Goal: Information Seeking & Learning: Check status

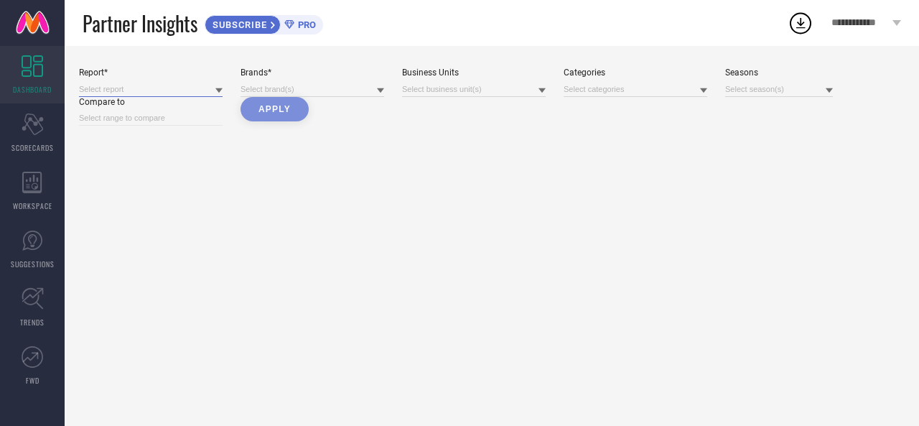
click at [159, 85] on input at bounding box center [151, 89] width 144 height 15
click at [316, 84] on div at bounding box center [313, 89] width 144 height 16
click at [37, 124] on icon at bounding box center [33, 124] width 22 height 22
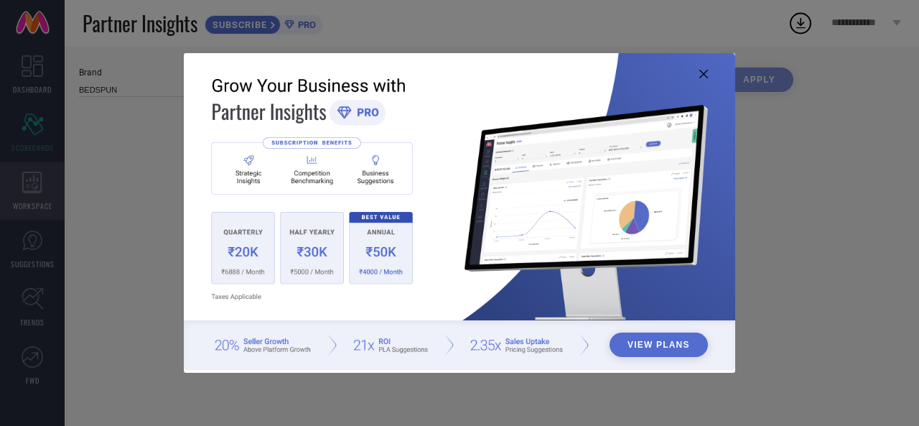
type input "All"
click at [702, 73] on icon at bounding box center [703, 74] width 9 height 9
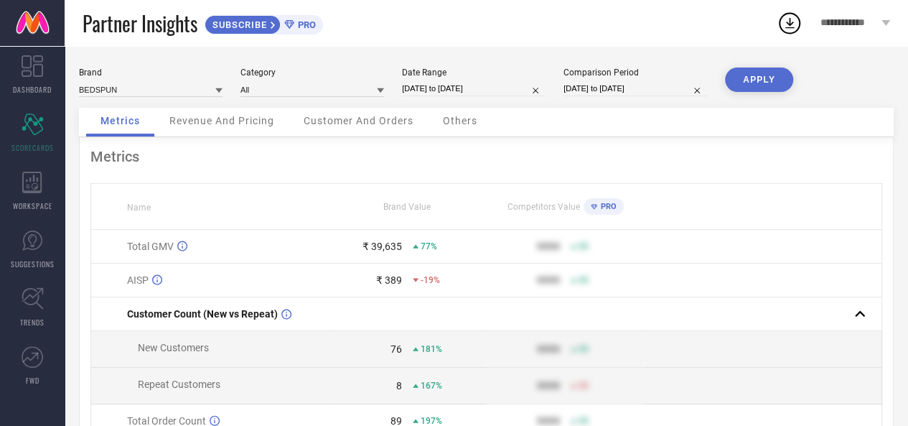
click at [591, 88] on input "[DATE] to [DATE]" at bounding box center [636, 88] width 144 height 15
select select "7"
select select "2024"
select select "8"
select select "2024"
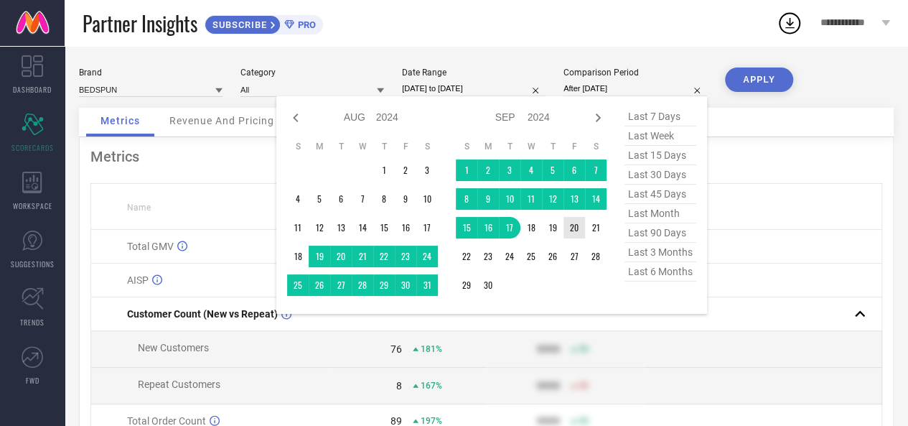
click at [576, 227] on td "20" at bounding box center [575, 228] width 22 height 22
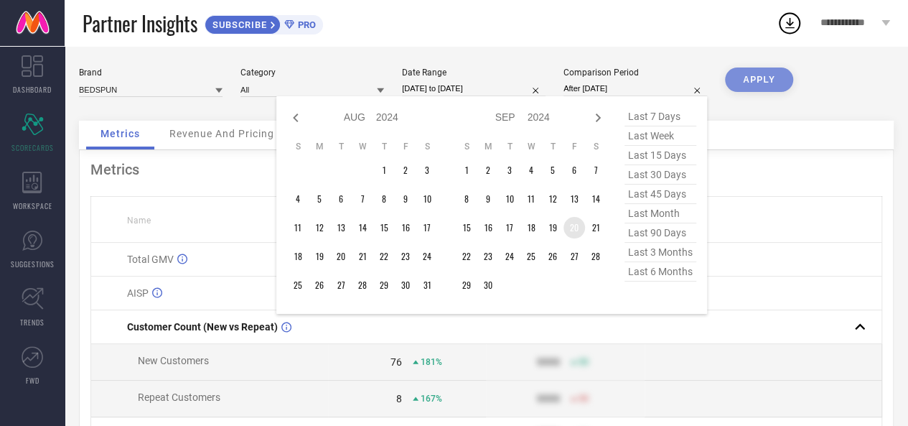
type input "[DATE] to [DATE]"
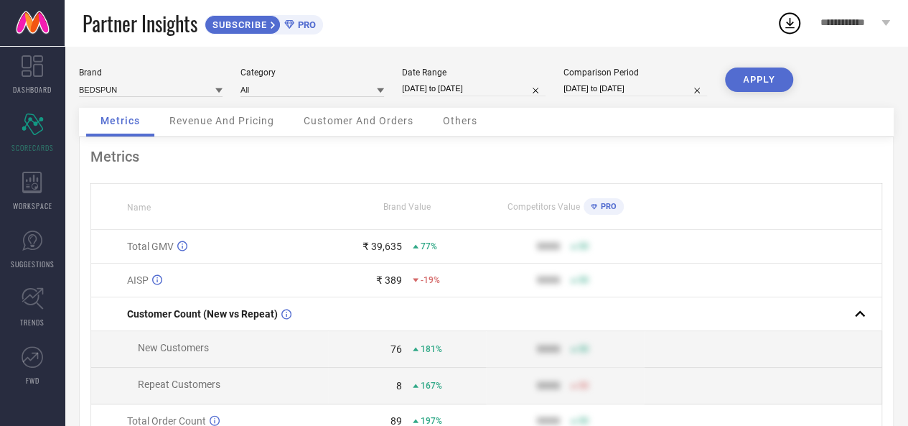
click at [735, 77] on button "APPLY" at bounding box center [759, 79] width 68 height 24
click at [526, 88] on input "[DATE] to [DATE]" at bounding box center [474, 88] width 144 height 15
select select "7"
select select "2025"
select select "8"
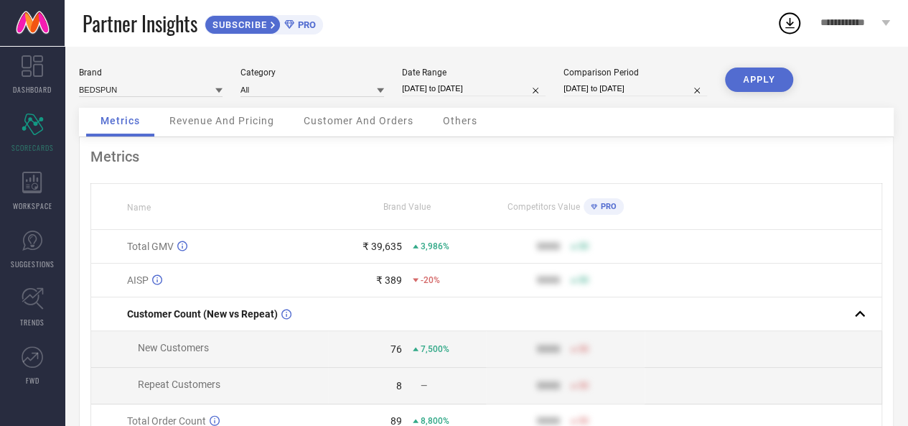
select select "2025"
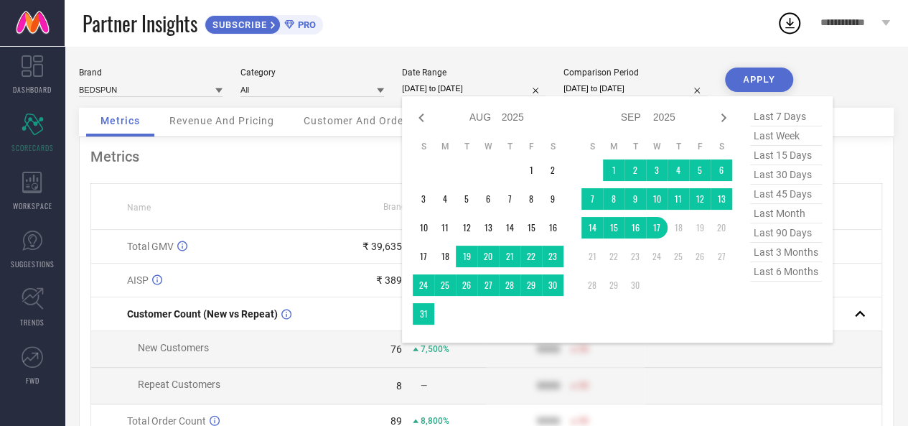
click at [713, 225] on td "20" at bounding box center [722, 228] width 22 height 22
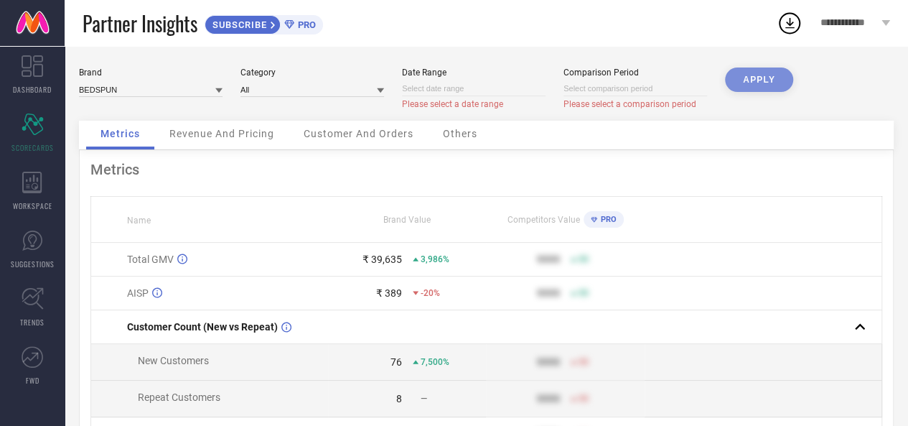
select select "8"
select select "2025"
select select "9"
select select "2025"
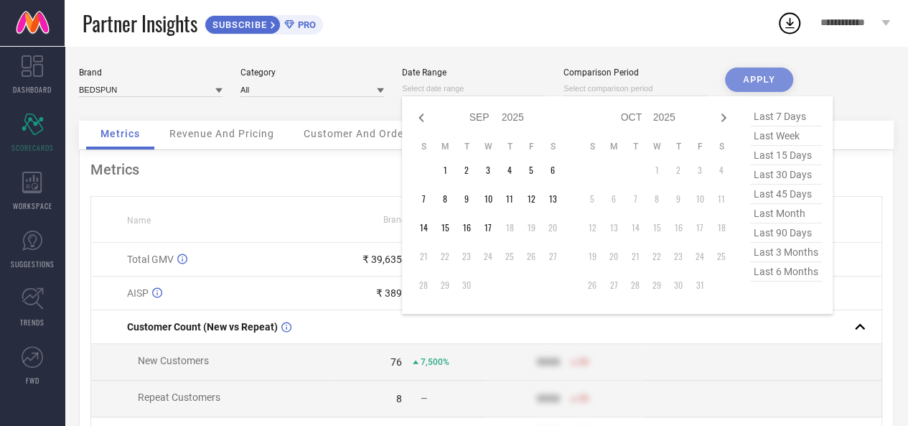
click at [442, 91] on input at bounding box center [474, 88] width 144 height 15
click at [436, 169] on td "1" at bounding box center [445, 170] width 22 height 22
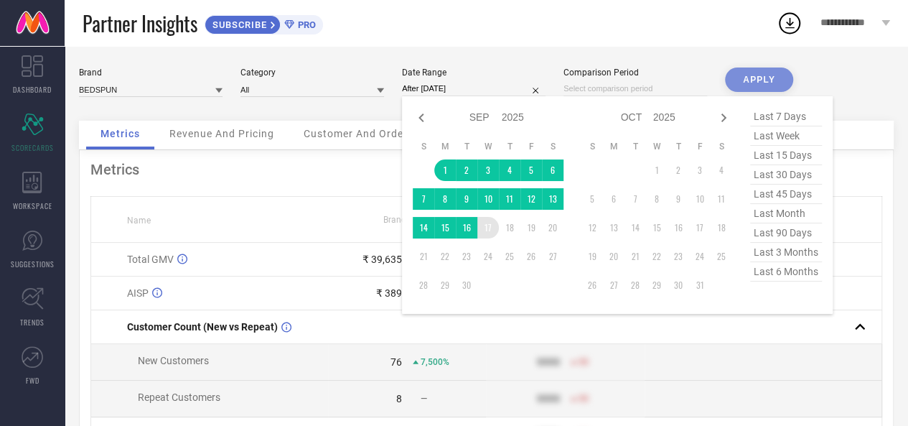
type input "[DATE] to [DATE]"
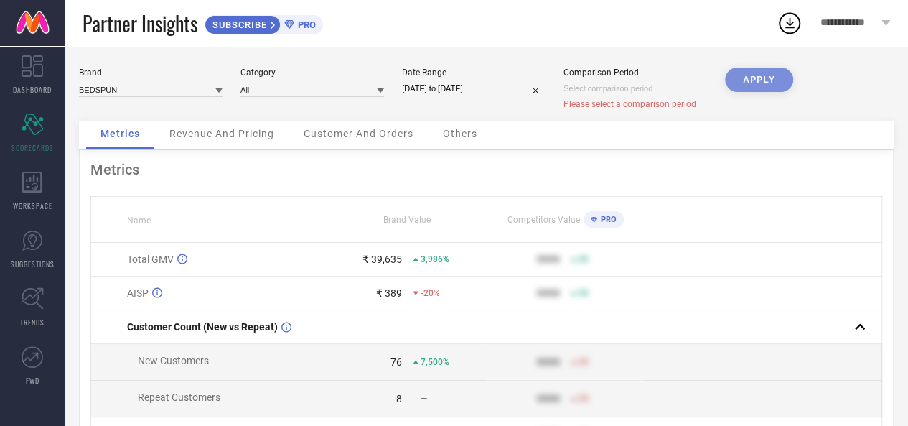
click at [617, 92] on input at bounding box center [636, 88] width 144 height 15
select select "8"
select select "2025"
select select "9"
select select "2025"
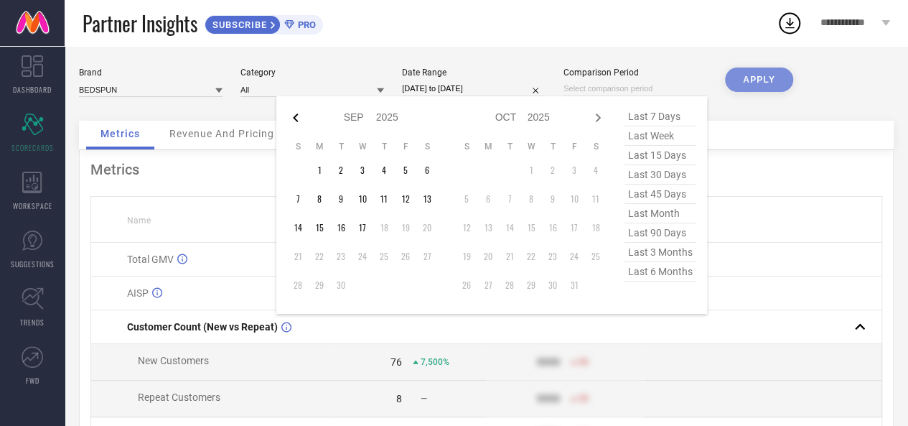
click at [290, 117] on icon at bounding box center [295, 117] width 17 height 17
select select "7"
select select "2025"
select select "8"
select select "2025"
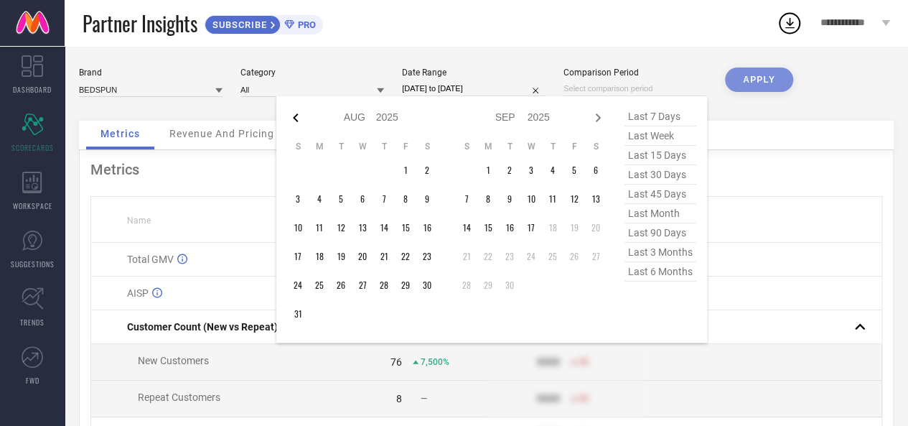
click at [302, 117] on icon at bounding box center [295, 117] width 17 height 17
select select "6"
select select "2025"
select select "7"
select select "2025"
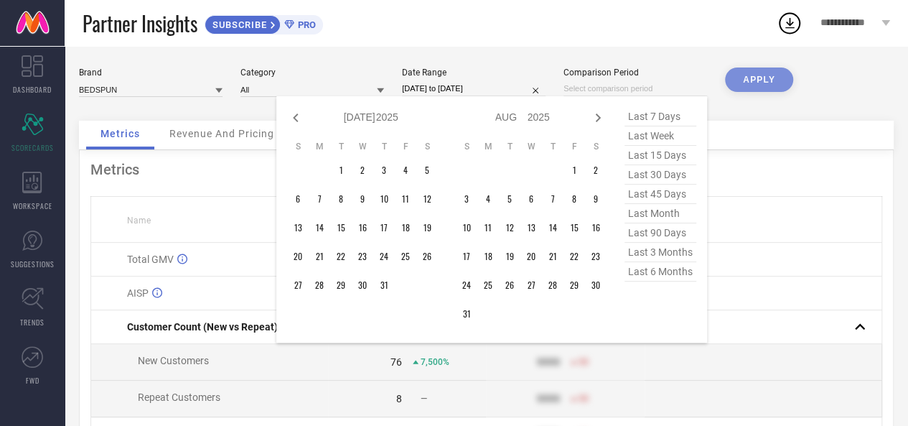
click at [302, 117] on icon at bounding box center [295, 117] width 17 height 17
select select "4"
select select "2025"
select select "5"
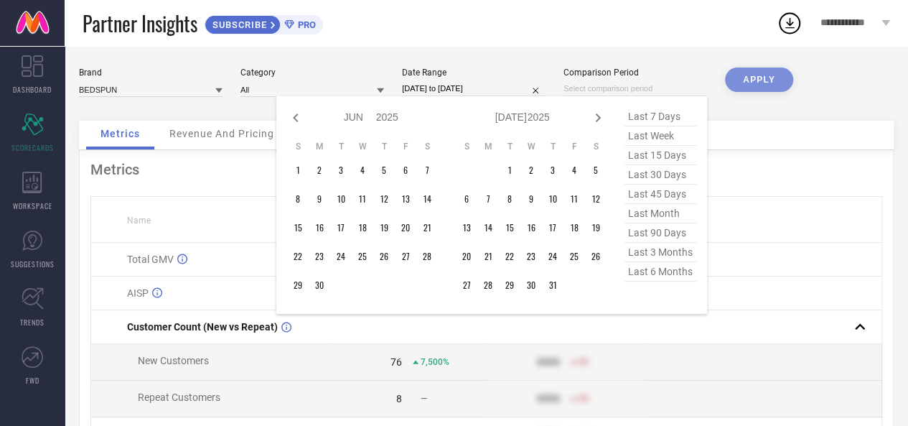
select select "2025"
click at [302, 117] on icon at bounding box center [295, 117] width 17 height 17
select select "3"
select select "2025"
select select "4"
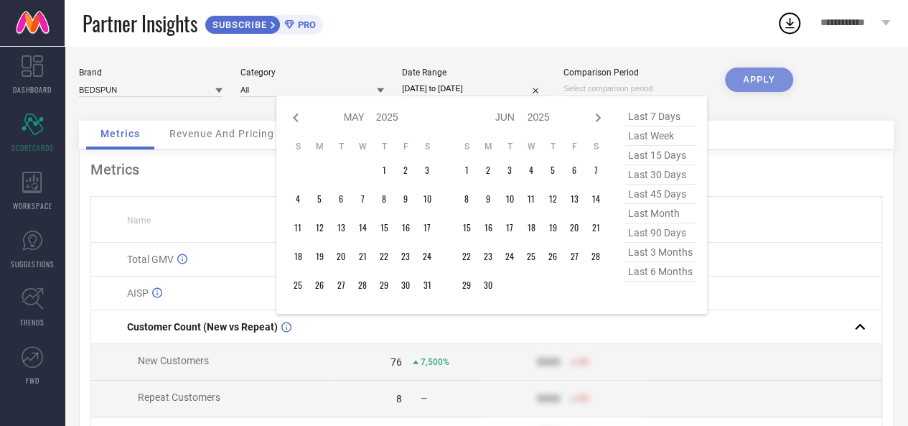
select select "2025"
click at [302, 117] on icon at bounding box center [295, 117] width 17 height 17
select select "2"
select select "2025"
select select "3"
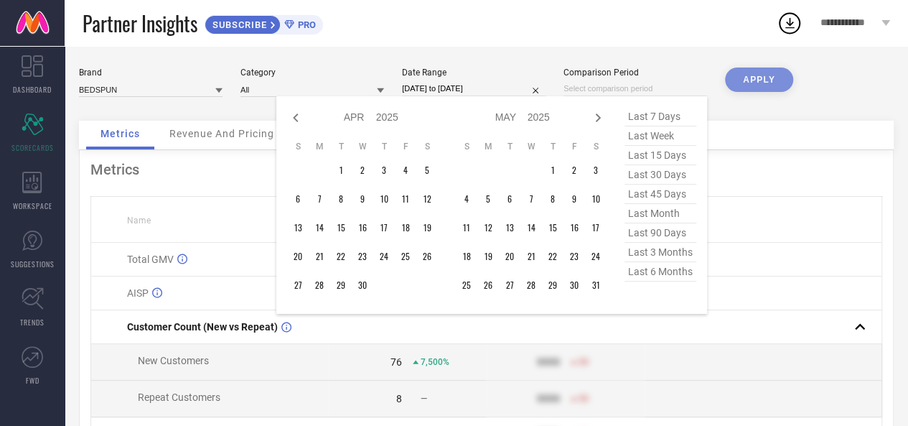
select select "2025"
click at [302, 117] on icon at bounding box center [295, 117] width 17 height 17
select select "1"
select select "2025"
select select "2"
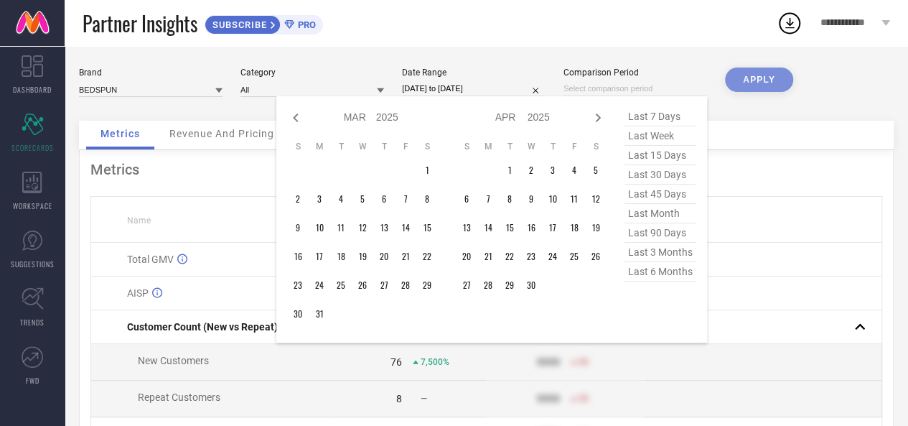
select select "2025"
click at [302, 117] on icon at bounding box center [295, 117] width 17 height 17
select select "11"
select select "2024"
select select "2025"
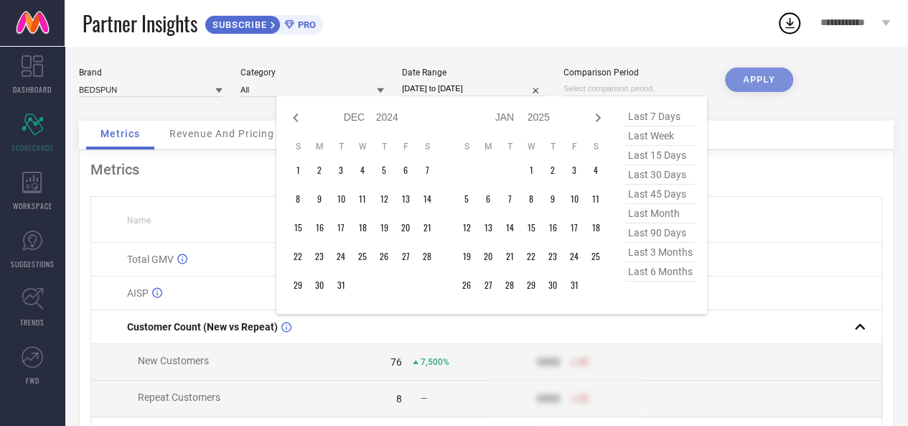
click at [302, 117] on icon at bounding box center [295, 117] width 17 height 17
select select "10"
select select "2024"
select select "11"
select select "2024"
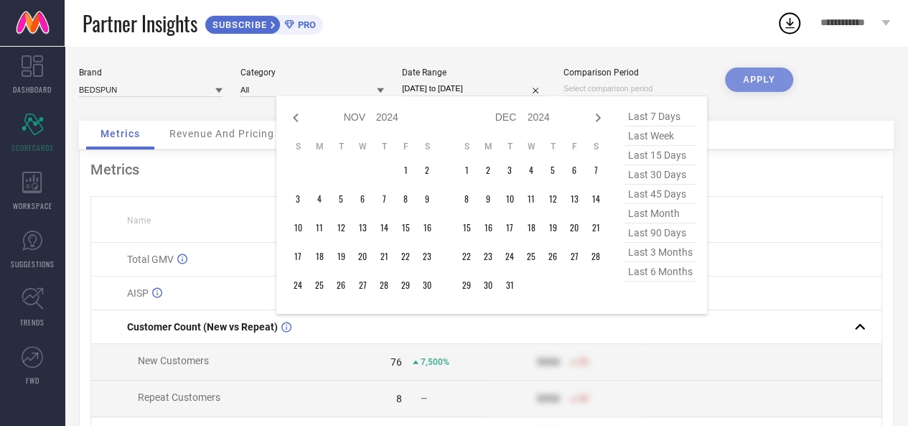
click at [302, 117] on icon at bounding box center [295, 117] width 17 height 17
select select "9"
select select "2024"
select select "10"
select select "2024"
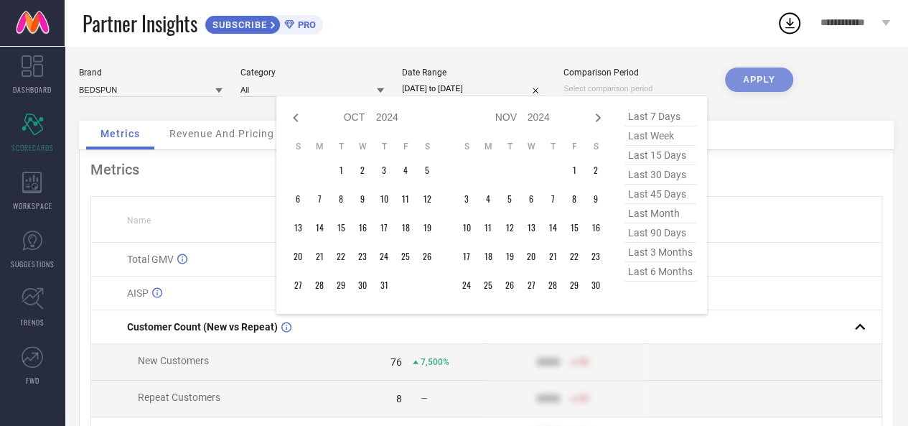
click at [302, 117] on icon at bounding box center [295, 117] width 17 height 17
select select "8"
select select "2024"
select select "9"
select select "2024"
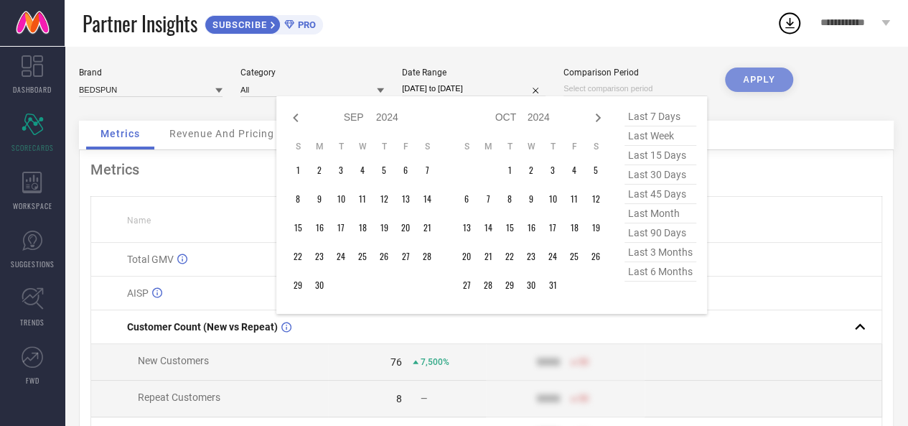
click at [302, 117] on icon at bounding box center [295, 117] width 17 height 17
select select "7"
select select "2024"
select select "8"
select select "2024"
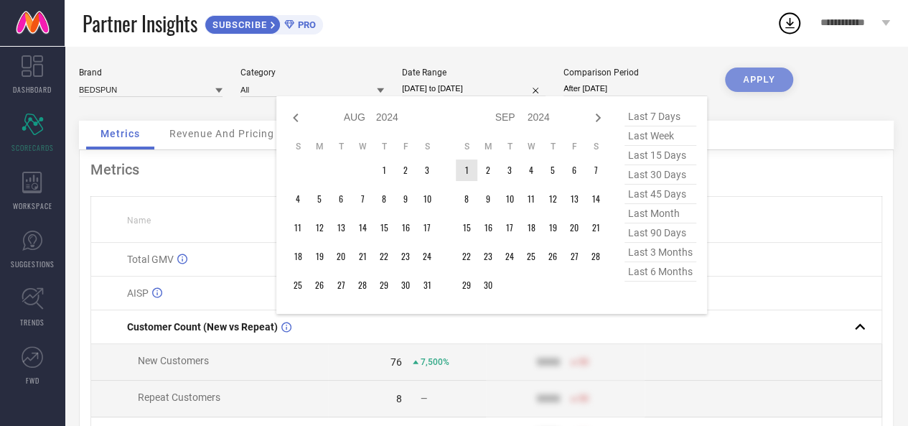
click at [461, 171] on td "1" at bounding box center [467, 170] width 22 height 22
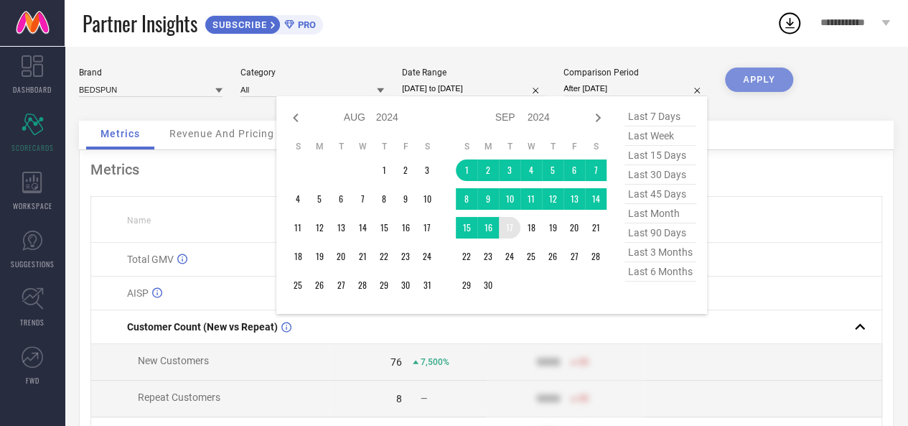
type input "[DATE] to [DATE]"
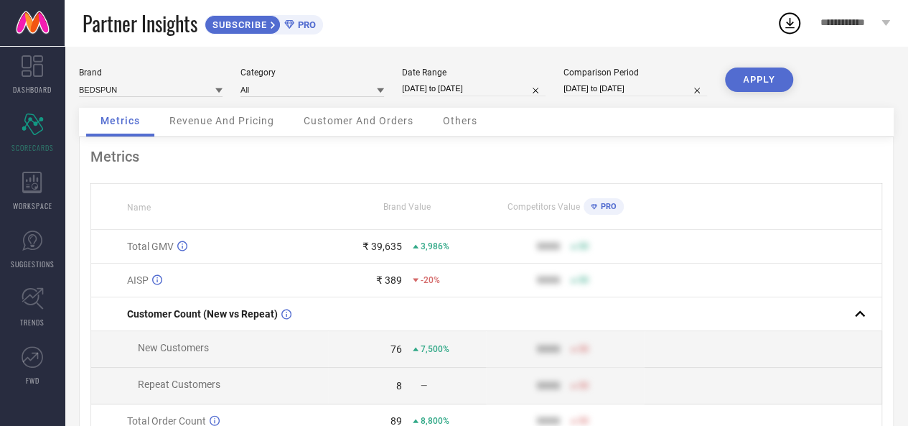
click at [770, 81] on button "APPLY" at bounding box center [759, 79] width 68 height 24
click at [603, 209] on span "PRO" at bounding box center [606, 206] width 19 height 9
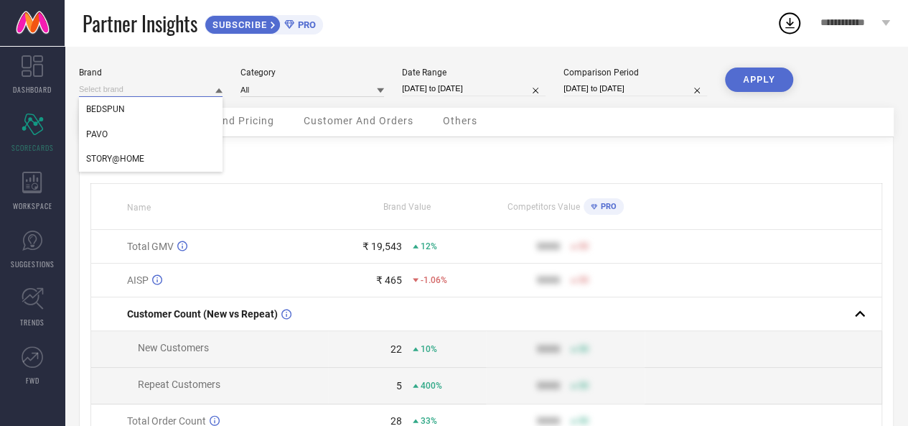
click at [88, 90] on input at bounding box center [151, 89] width 144 height 15
click at [129, 157] on span "STORY@HOME" at bounding box center [115, 159] width 58 height 10
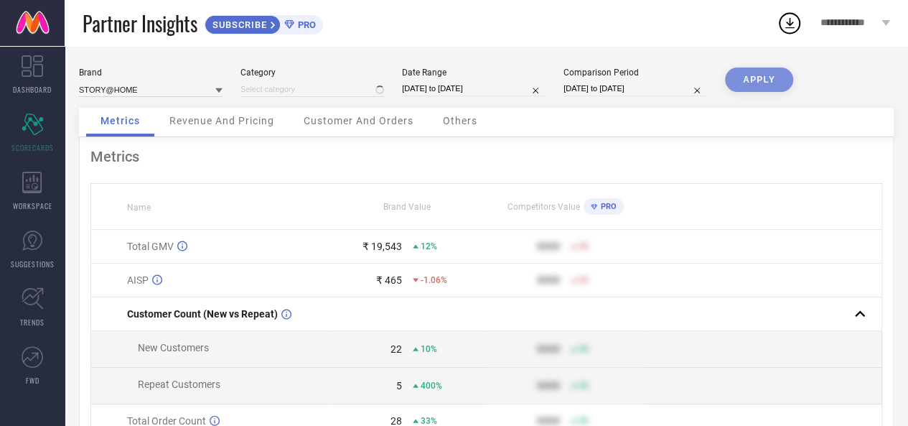
type input "All"
click at [303, 91] on input at bounding box center [313, 89] width 144 height 15
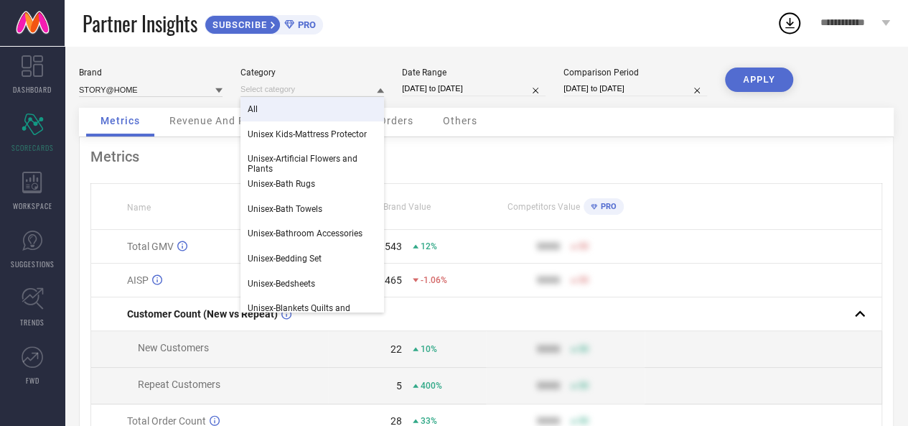
click at [284, 116] on div "All" at bounding box center [313, 109] width 144 height 24
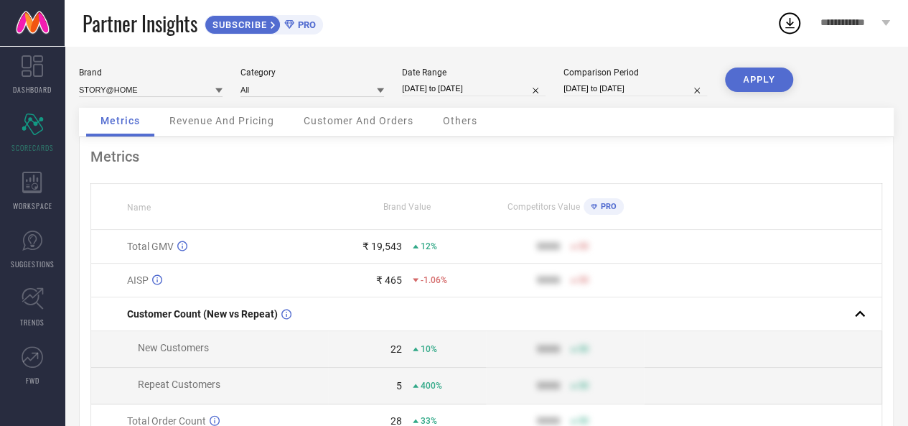
click at [755, 88] on button "APPLY" at bounding box center [759, 79] width 68 height 24
click at [516, 90] on input "[DATE] to [DATE]" at bounding box center [474, 88] width 144 height 15
select select "8"
select select "2025"
select select "9"
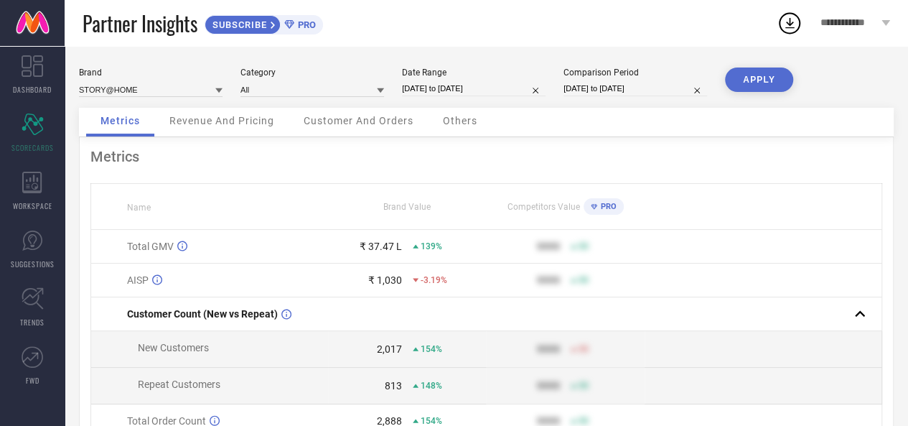
select select "2025"
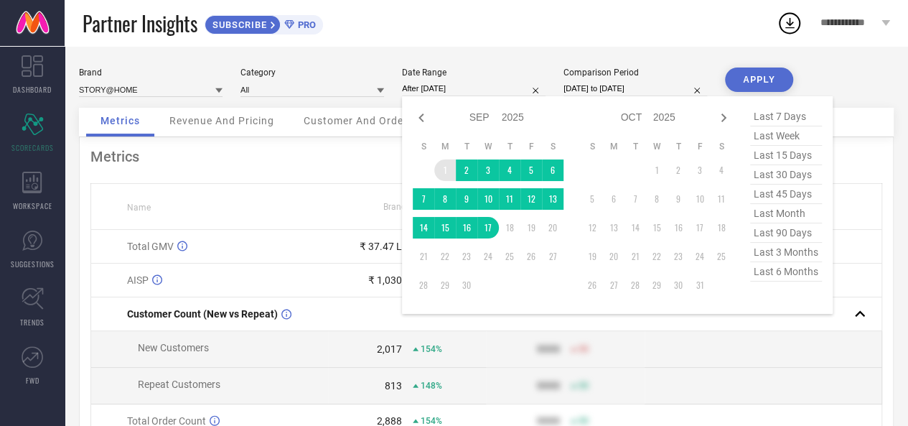
click at [442, 172] on td "1" at bounding box center [445, 170] width 22 height 22
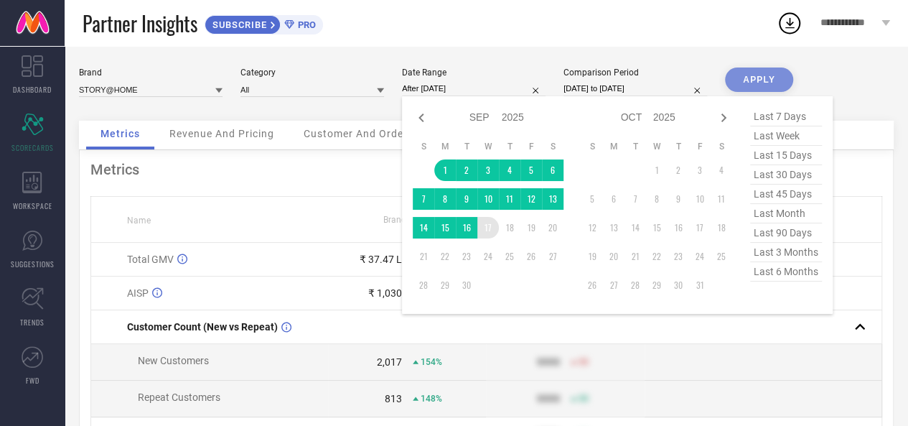
type input "[DATE] to [DATE]"
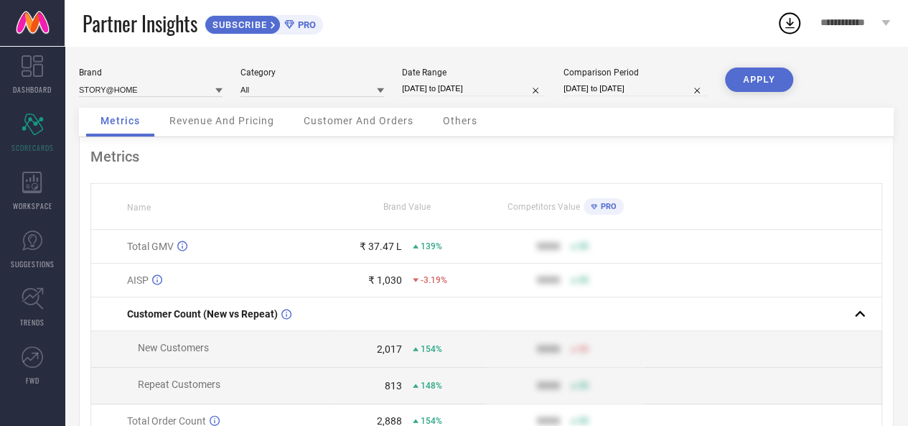
click at [765, 79] on button "APPLY" at bounding box center [759, 79] width 68 height 24
click at [33, 185] on icon at bounding box center [32, 183] width 20 height 22
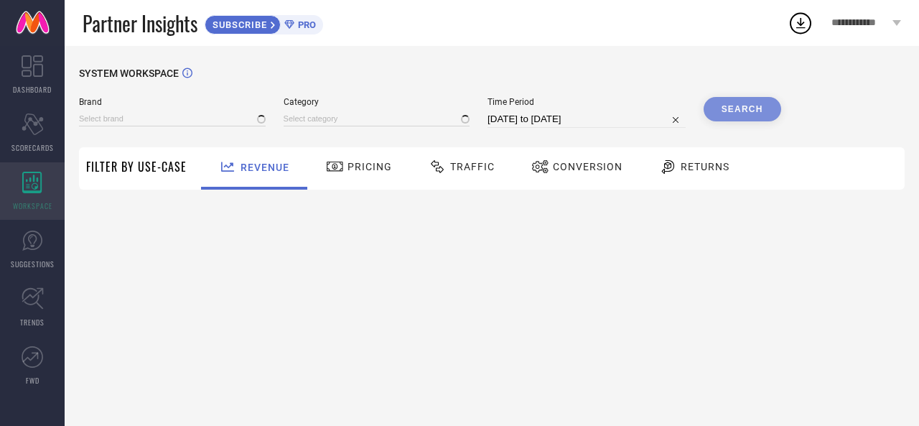
type input "BEDSPUN"
type input "All"
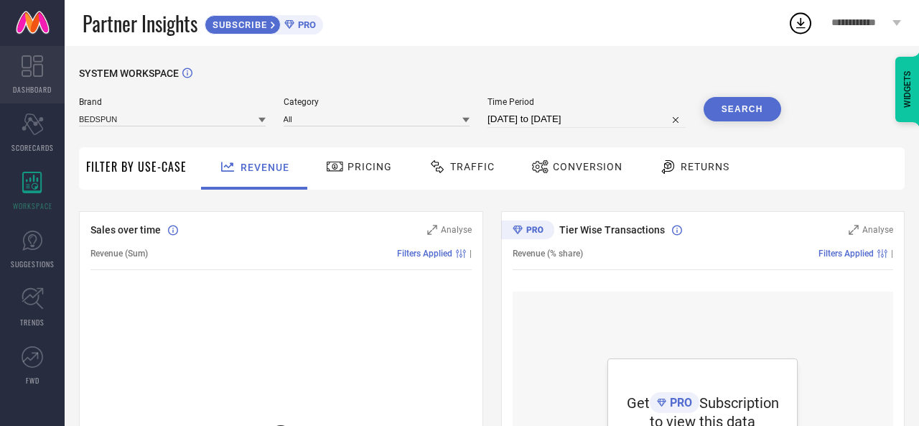
click at [34, 87] on span "DASHBOARD" at bounding box center [32, 89] width 39 height 11
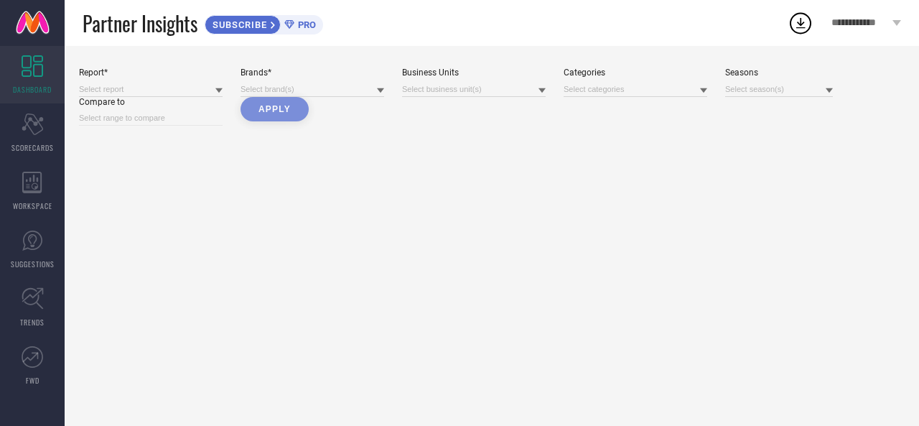
click at [297, 19] on span "PRO" at bounding box center [305, 24] width 22 height 11
click at [141, 81] on div at bounding box center [151, 89] width 144 height 16
click at [138, 90] on input at bounding box center [151, 89] width 144 height 15
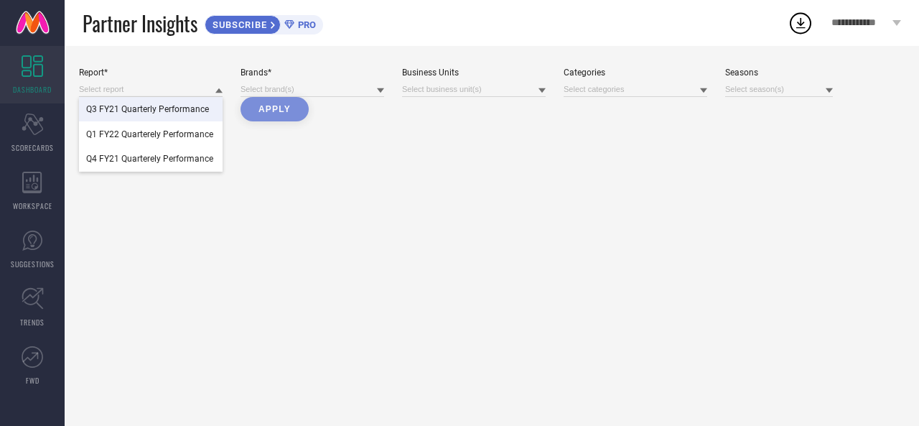
click at [139, 113] on span "Q3 FY21 Quarterly Performance" at bounding box center [147, 109] width 123 height 10
click at [144, 88] on input at bounding box center [151, 89] width 144 height 15
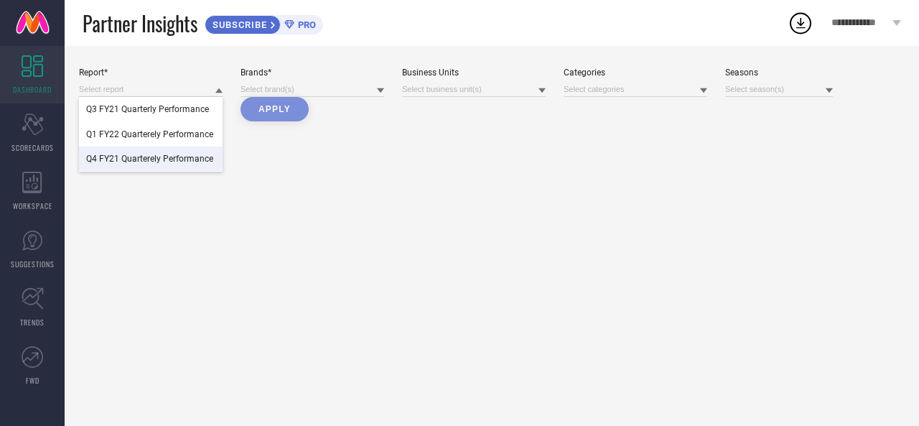
click at [146, 162] on span "Q4 FY21 Quarterely Performance" at bounding box center [149, 159] width 127 height 10
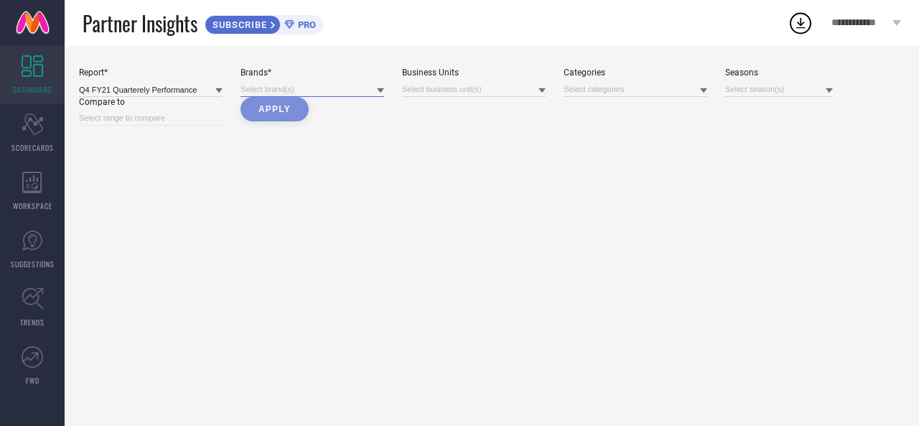
click at [294, 84] on input at bounding box center [313, 89] width 144 height 15
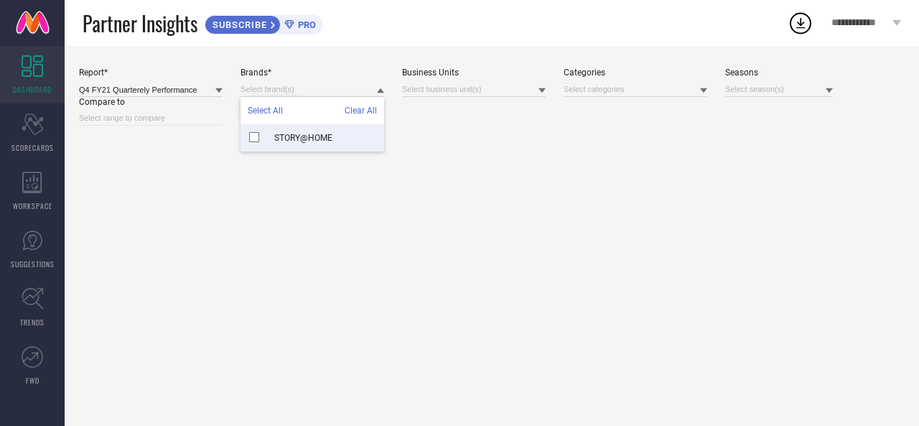
click at [304, 141] on span "STORY@HOME" at bounding box center [303, 138] width 58 height 10
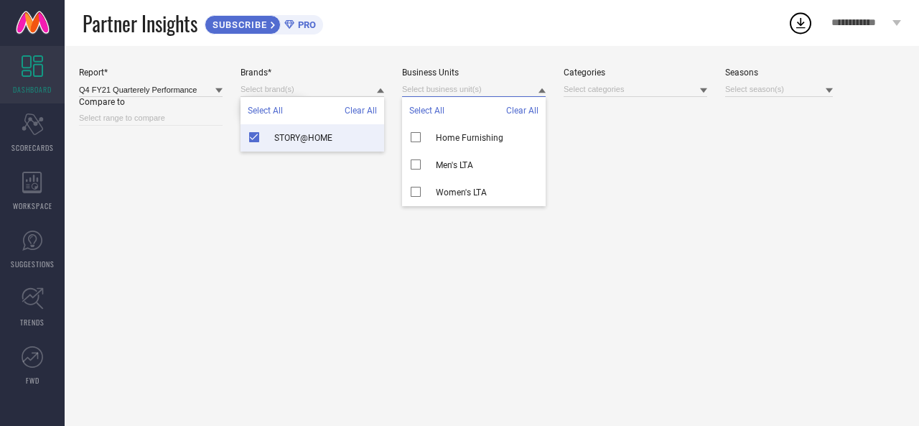
click at [418, 94] on input at bounding box center [474, 89] width 144 height 15
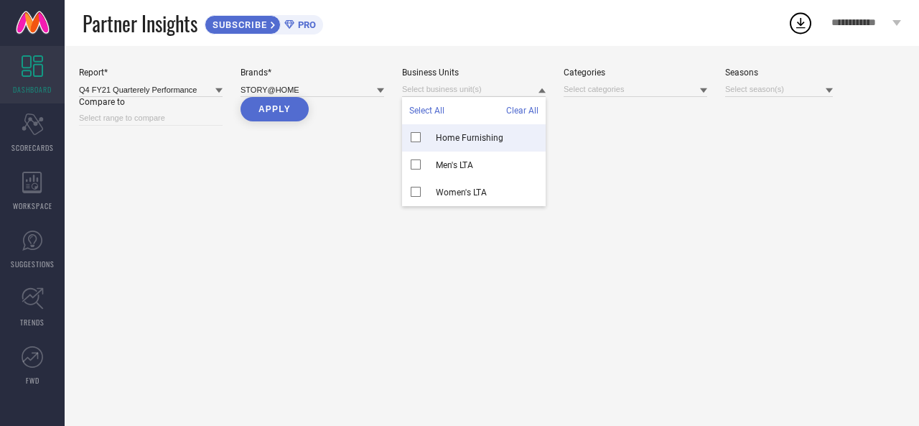
click at [438, 146] on div "Home Furnishing" at bounding box center [474, 137] width 144 height 27
click at [573, 97] on input at bounding box center [636, 89] width 144 height 15
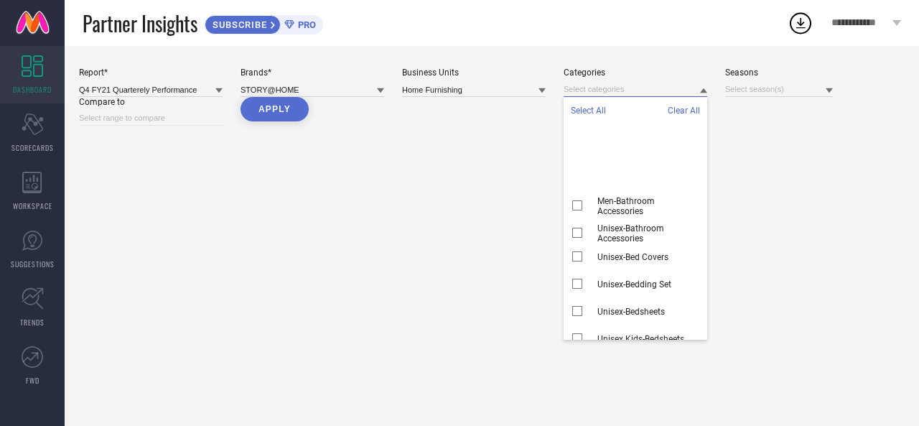
scroll to position [403, 0]
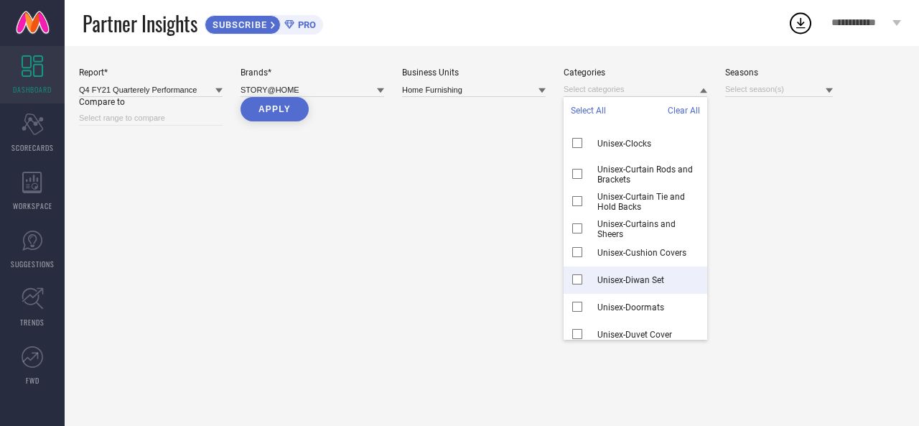
click at [331, 202] on div "Report* Q4 FY21 Quarterely Performance Brands* STORY@HOME Business Units Home F…" at bounding box center [492, 236] width 854 height 380
